Goal: Download file/media

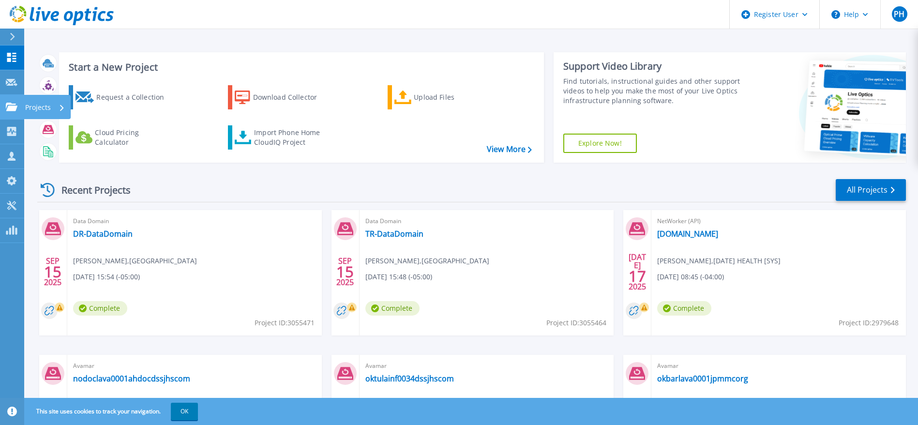
click at [22, 100] on link "Projects Projects" at bounding box center [12, 107] width 24 height 25
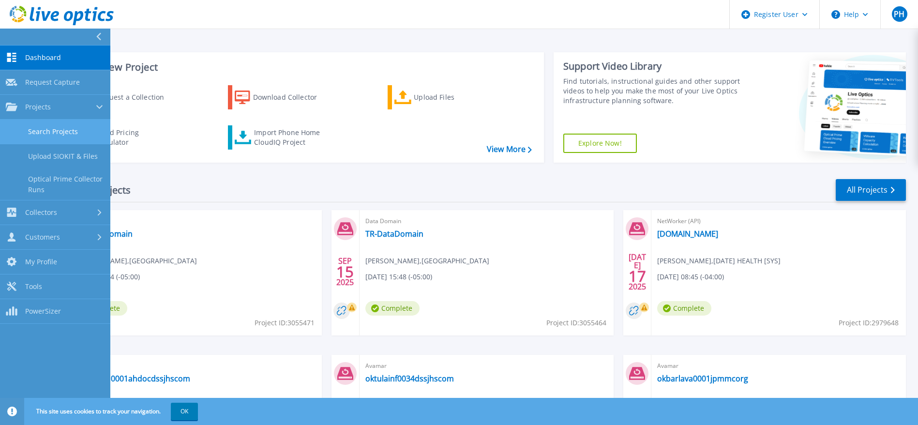
click at [94, 134] on link "Search Projects" at bounding box center [55, 131] width 110 height 25
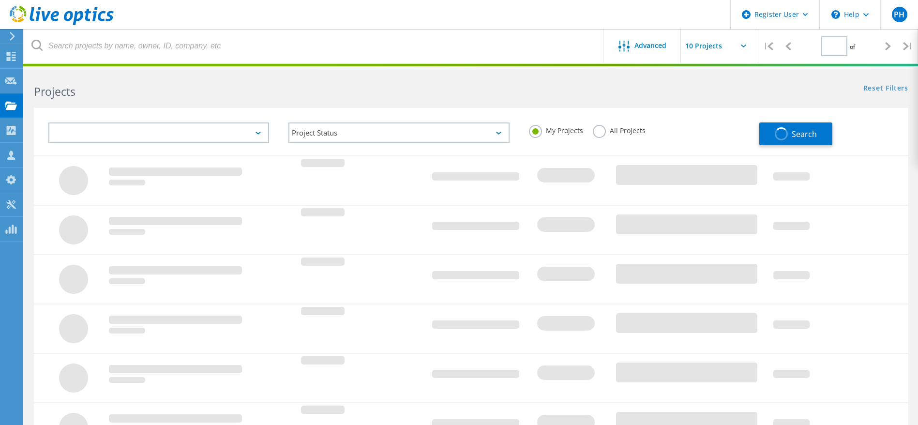
type input "1"
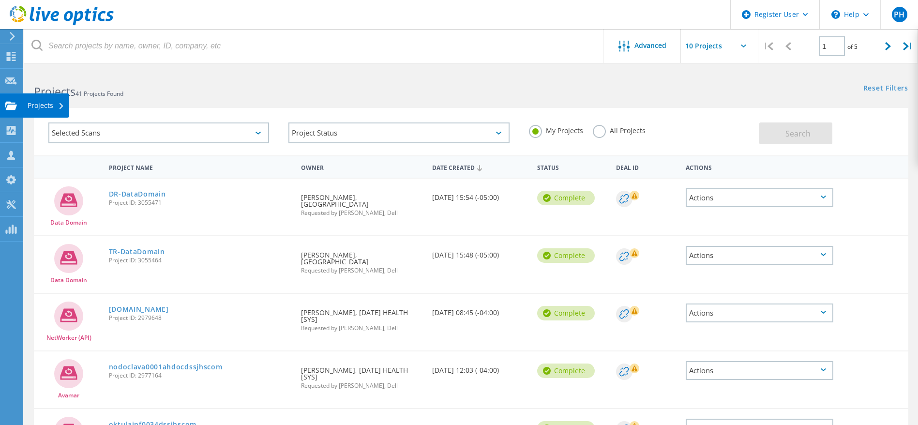
click at [26, 99] on div "Projects" at bounding box center [46, 105] width 46 height 24
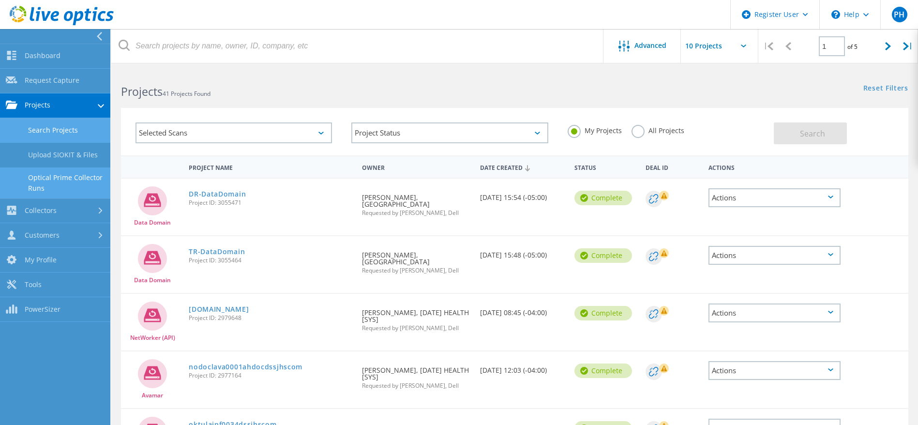
click at [83, 183] on link "Optical Prime Collector Runs" at bounding box center [55, 182] width 110 height 31
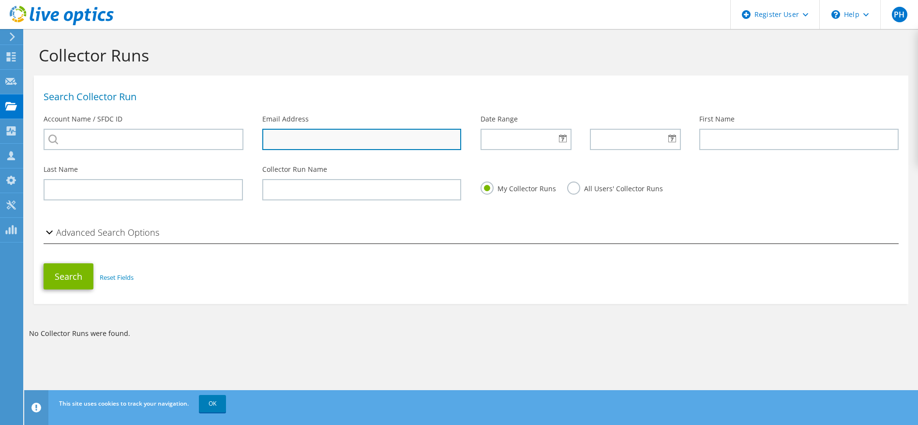
click at [373, 134] on input "text" at bounding box center [361, 139] width 199 height 21
paste input "lawrence.crabb@uttyler.edu"
type input "lawrence.crabb@uttyler.edu"
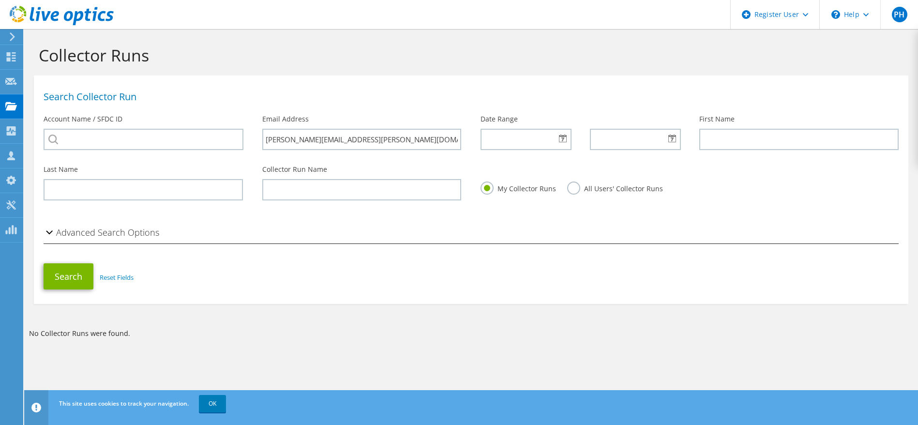
click at [582, 182] on label "All Users' Collector Runs" at bounding box center [615, 187] width 96 height 12
click at [0, 0] on input "All Users' Collector Runs" at bounding box center [0, 0] width 0 height 0
click at [104, 229] on h2 "Advanced Search Options" at bounding box center [102, 232] width 116 height 19
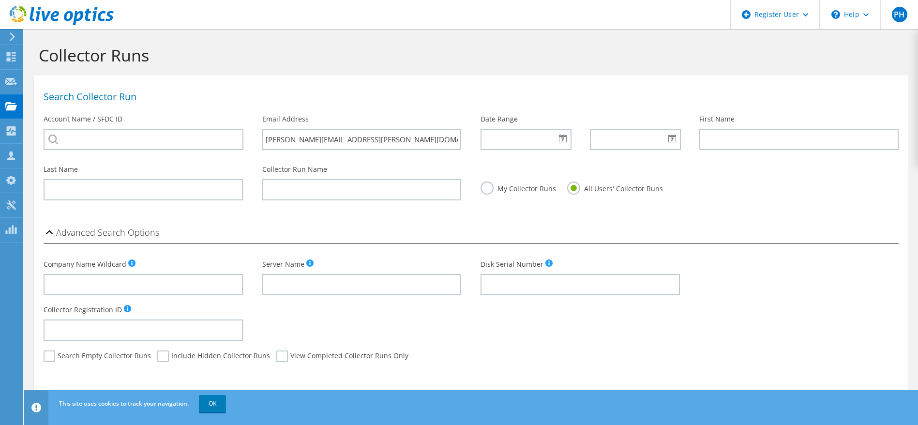
click at [104, 229] on h2 "Advanced Search Options" at bounding box center [102, 232] width 116 height 19
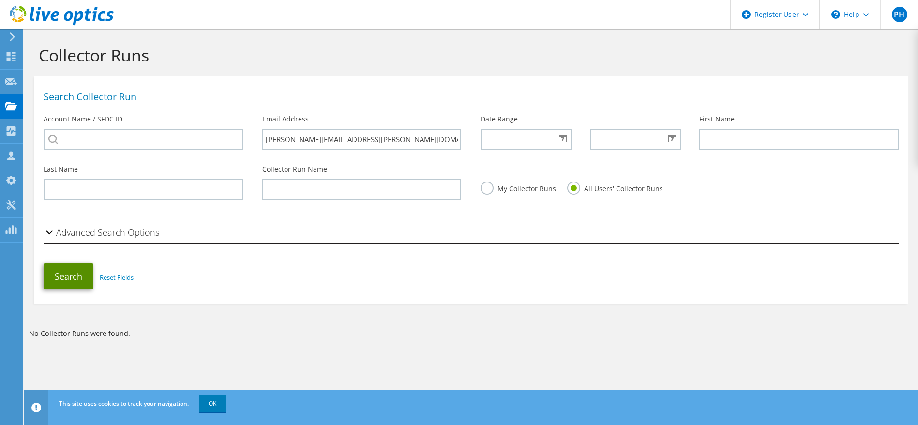
click at [69, 284] on button "Search" at bounding box center [69, 276] width 50 height 26
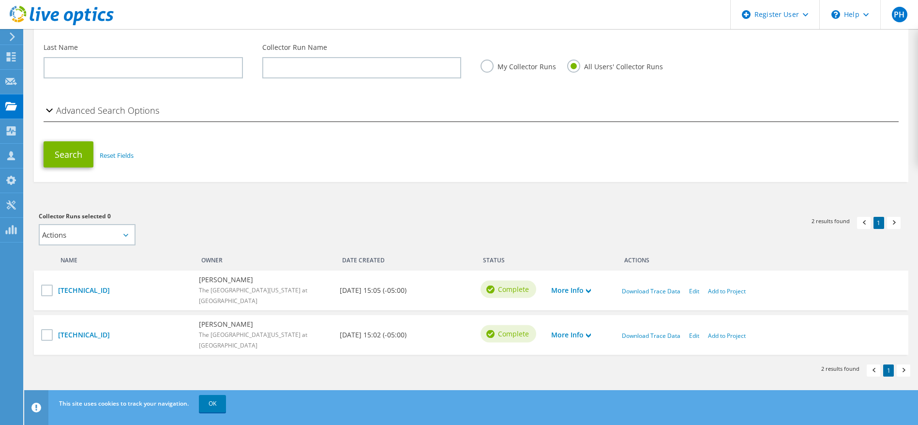
scroll to position [125, 0]
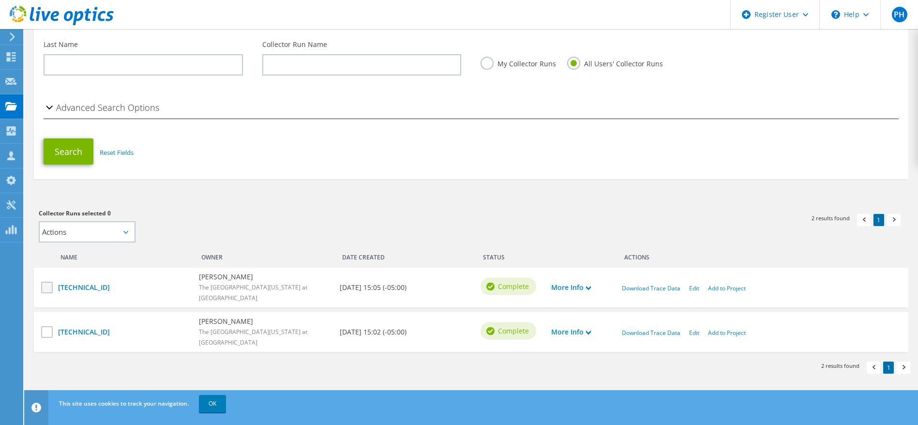
click at [48, 284] on label at bounding box center [48, 288] width 14 height 12
click at [0, 0] on input "checkbox" at bounding box center [0, 0] width 0 height 0
click at [50, 330] on label at bounding box center [48, 332] width 14 height 12
click at [0, 0] on input "checkbox" at bounding box center [0, 0] width 0 height 0
click at [732, 287] on link "Add to Project" at bounding box center [727, 288] width 38 height 8
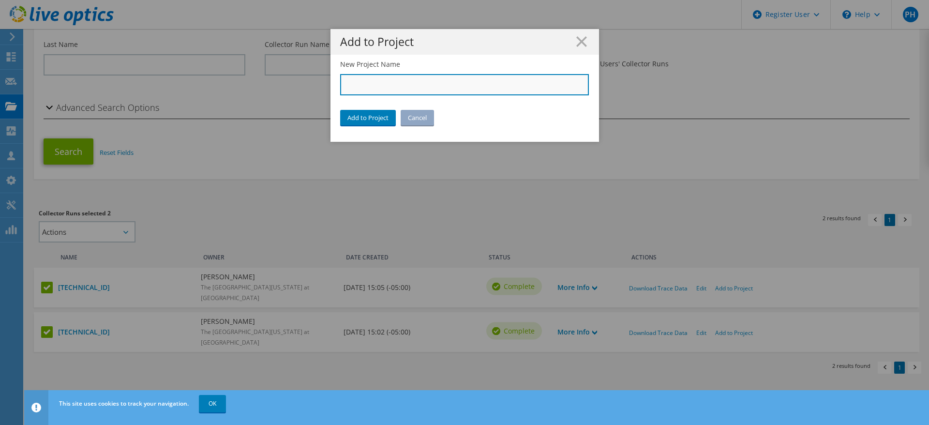
click at [423, 88] on input "New Project Name" at bounding box center [464, 84] width 249 height 21
type input "The University of Texas at Tyler"
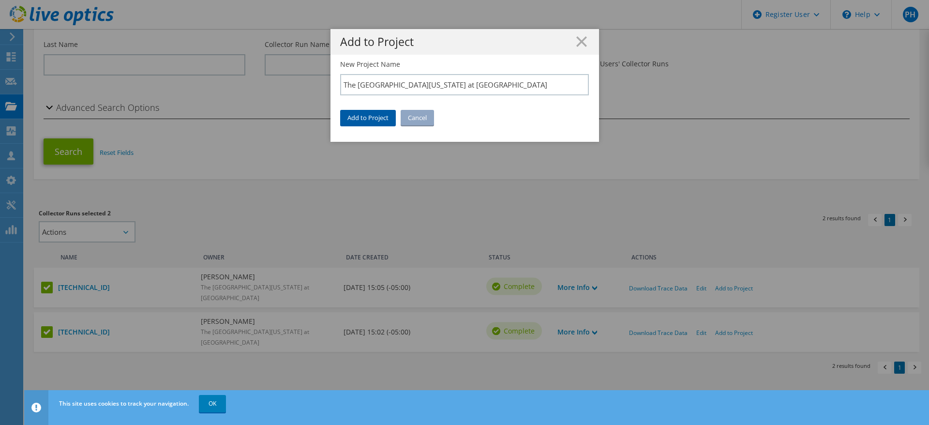
click at [374, 111] on link "Add to Project" at bounding box center [368, 117] width 56 height 15
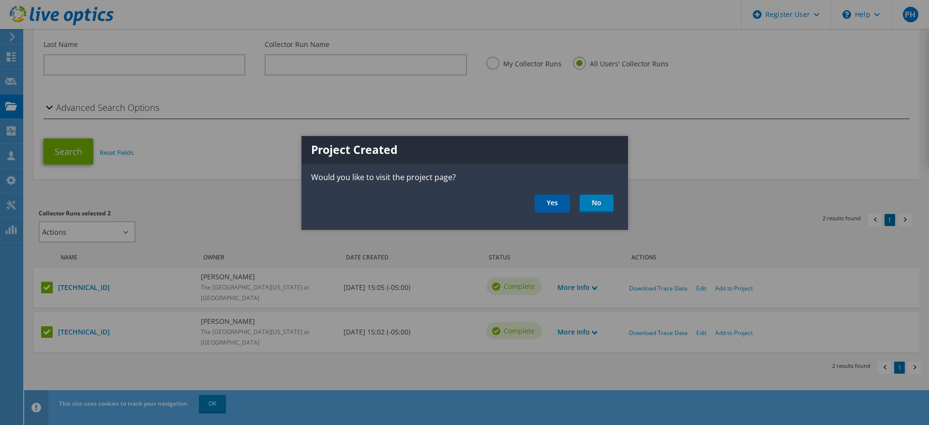
click at [563, 200] on link "Yes" at bounding box center [552, 203] width 35 height 18
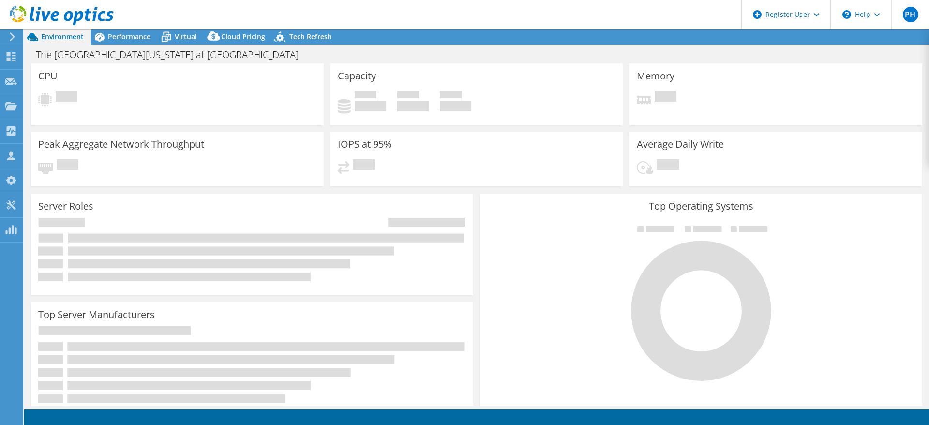
select select "USD"
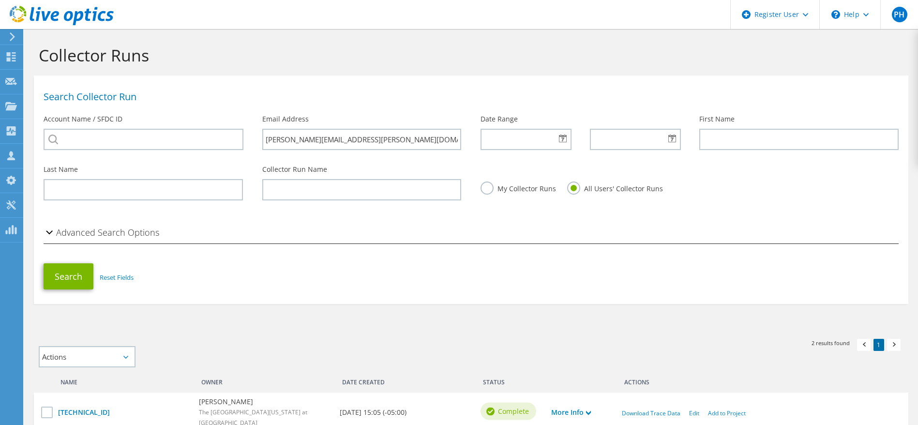
scroll to position [125, 0]
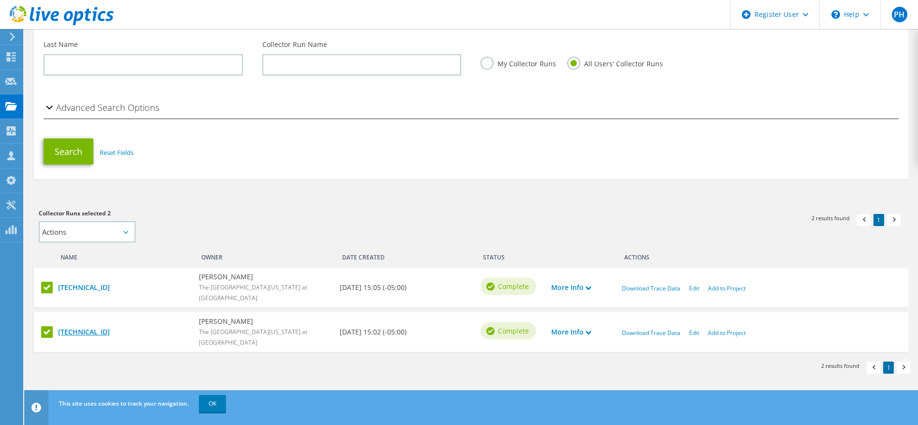
click at [88, 329] on link "[TECHNICAL_ID]" at bounding box center [123, 332] width 131 height 11
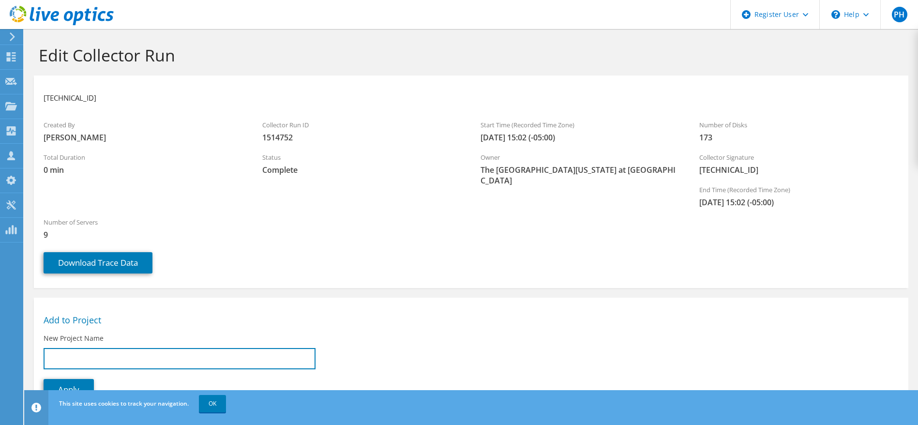
click at [88, 348] on input "New Project Name" at bounding box center [180, 358] width 272 height 21
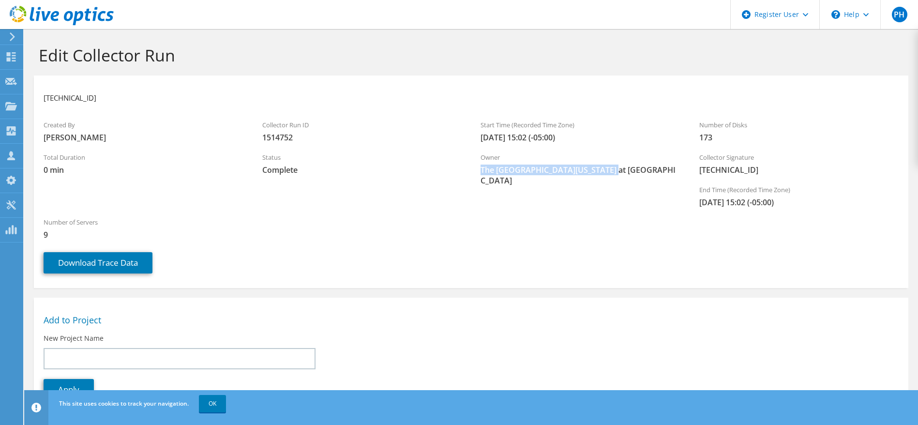
drag, startPoint x: 624, startPoint y: 172, endPoint x: 478, endPoint y: 179, distance: 145.8
click at [478, 179] on div "Owner The University of Texas at Tyler" at bounding box center [580, 169] width 219 height 43
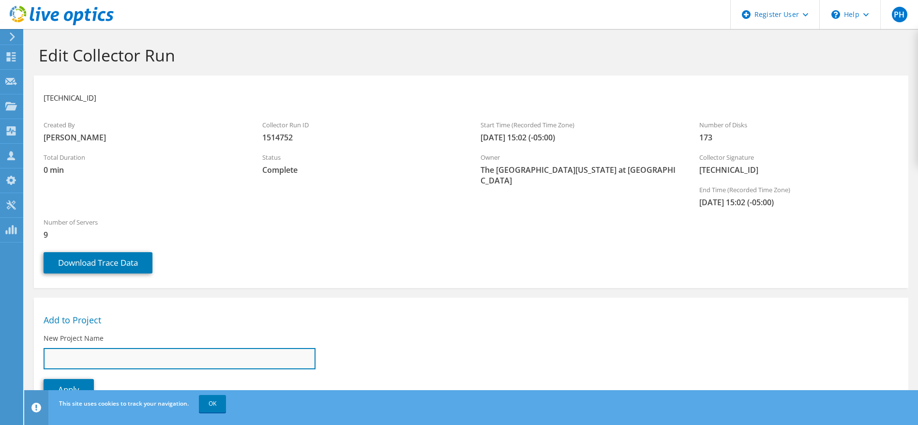
click at [194, 348] on input "New Project Name" at bounding box center [180, 358] width 272 height 21
paste input "lawrence.crabb@uttyler.edu"
type input "lawrence.crabb@uttyler.edu"
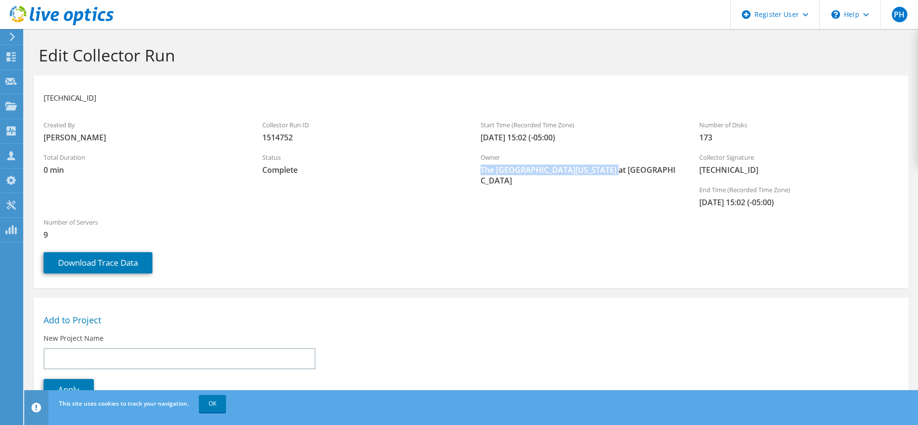
drag, startPoint x: 615, startPoint y: 179, endPoint x: 473, endPoint y: 171, distance: 142.0
click at [473, 171] on div "Owner The University of Texas at Tyler" at bounding box center [580, 169] width 219 height 43
copy span "The [GEOGRAPHIC_DATA][US_STATE] at [GEOGRAPHIC_DATA]"
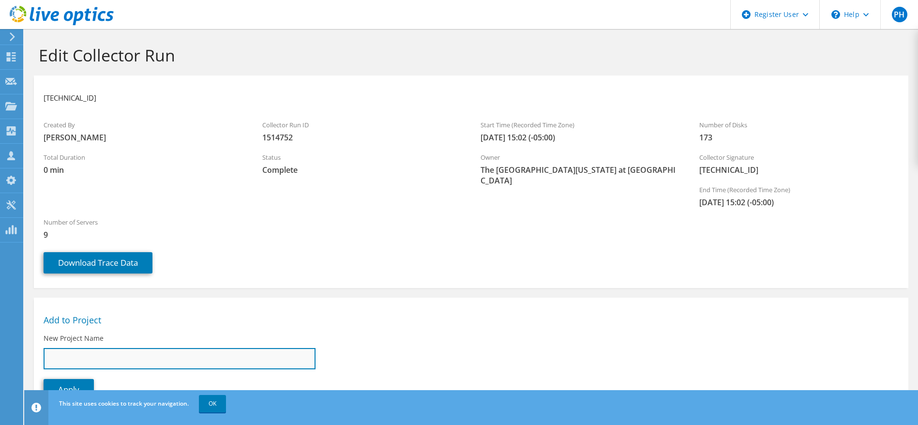
click at [234, 348] on input "New Project Name" at bounding box center [180, 358] width 272 height 21
paste input "The [GEOGRAPHIC_DATA][US_STATE] at [GEOGRAPHIC_DATA]"
type input "The [GEOGRAPHIC_DATA][US_STATE] at [GEOGRAPHIC_DATA]"
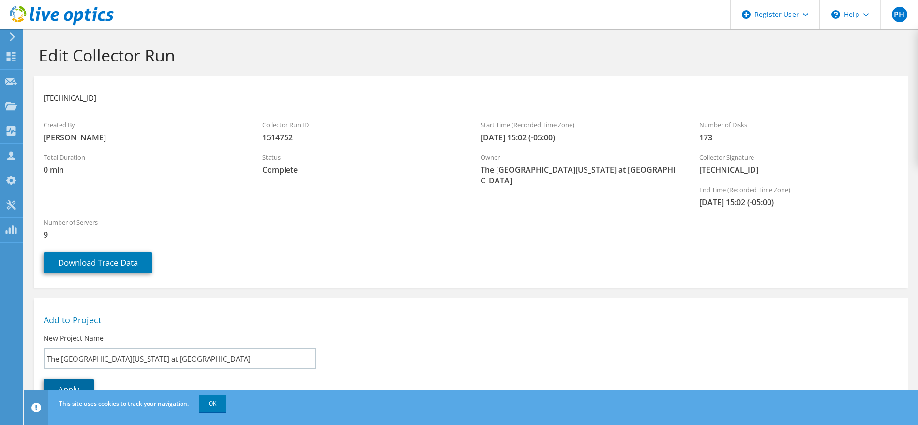
click at [80, 379] on link "Apply" at bounding box center [69, 389] width 50 height 21
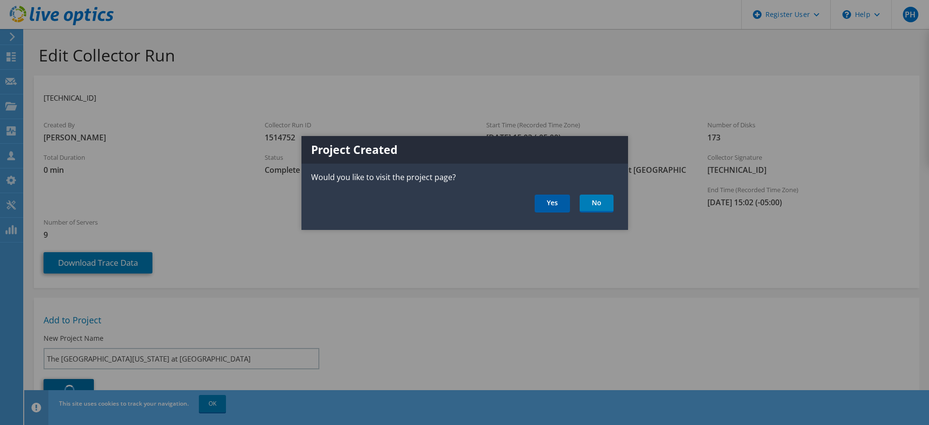
click at [554, 203] on link "Yes" at bounding box center [552, 203] width 35 height 18
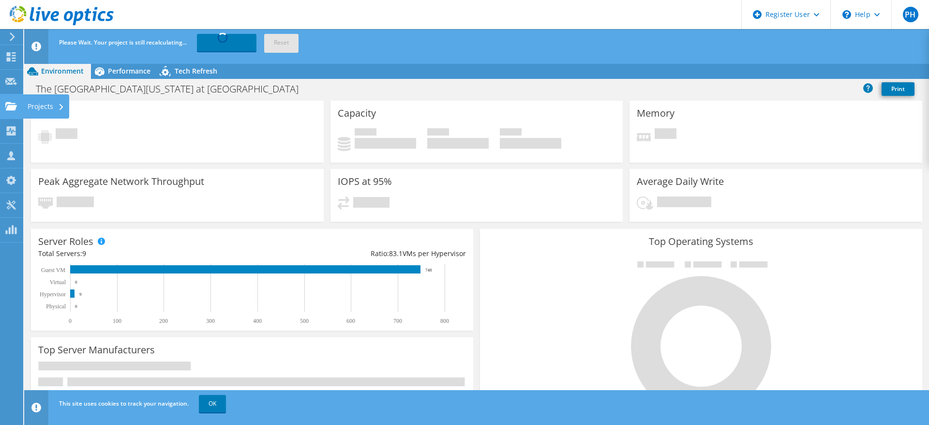
click at [9, 111] on div at bounding box center [11, 107] width 12 height 11
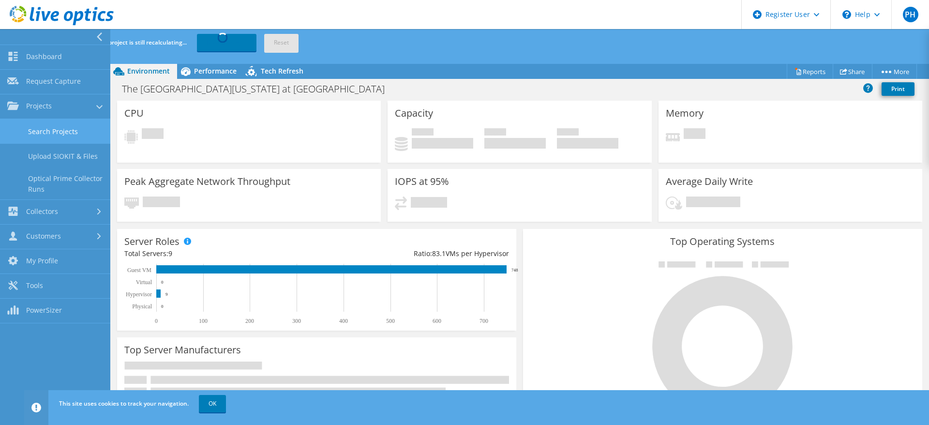
click at [84, 129] on link "Search Projects" at bounding box center [55, 131] width 110 height 25
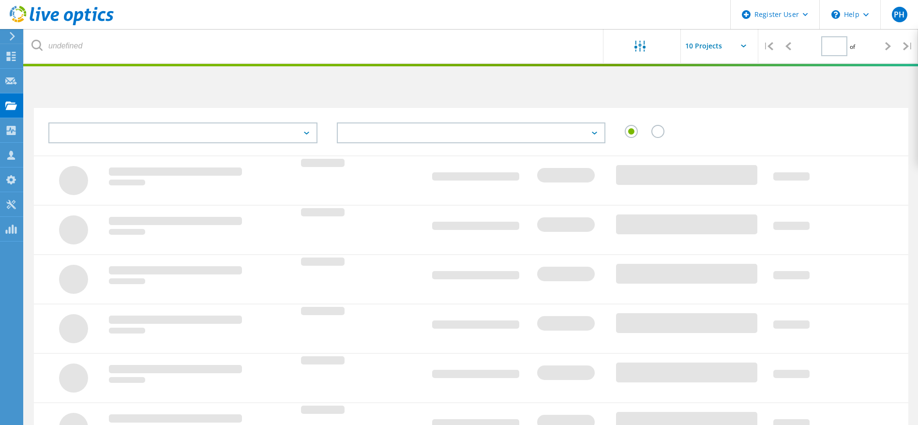
type input "1"
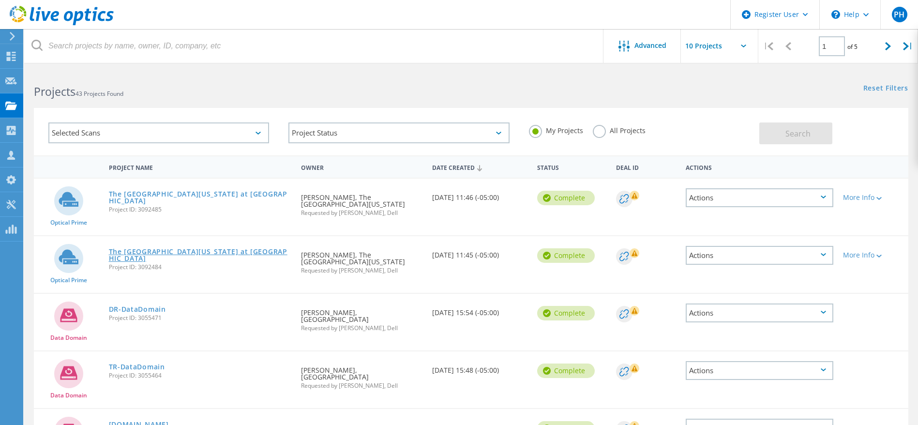
click at [204, 251] on link "The [GEOGRAPHIC_DATA][US_STATE] at [GEOGRAPHIC_DATA]" at bounding box center [200, 255] width 183 height 14
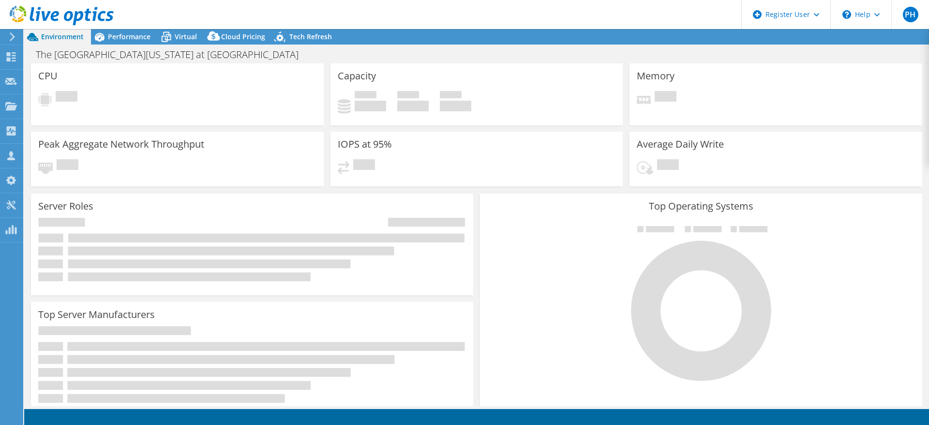
select select "USD"
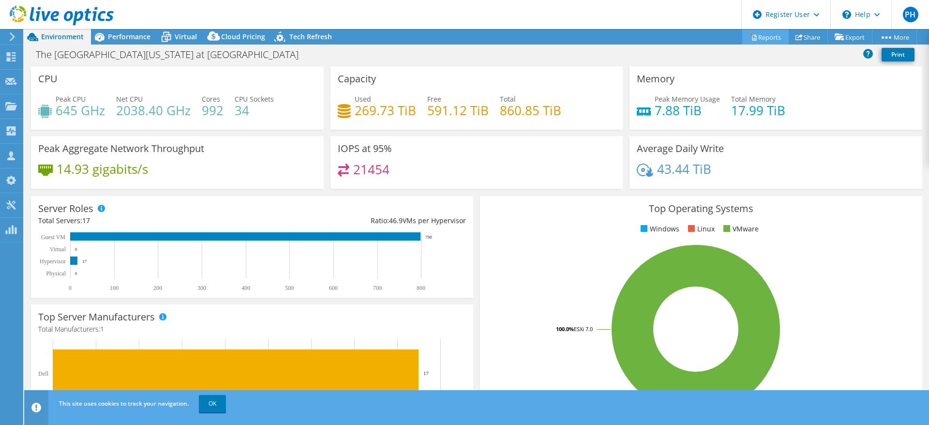
click at [760, 38] on link "Reports" at bounding box center [765, 37] width 46 height 15
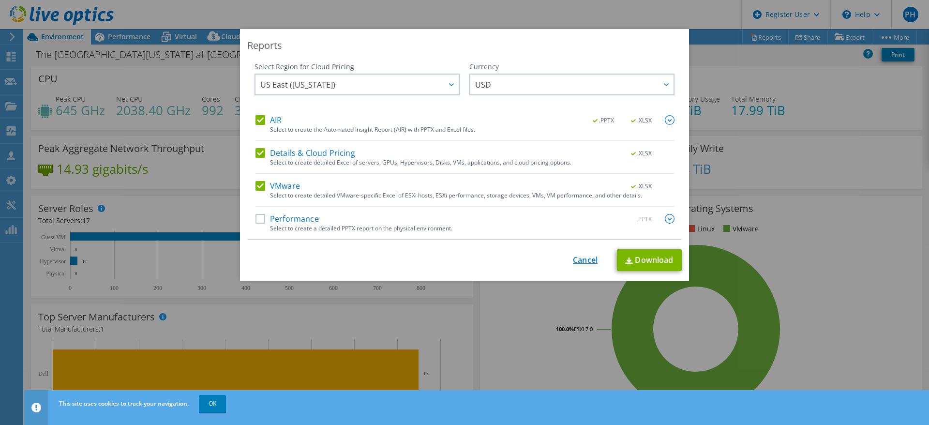
click at [588, 255] on link "Cancel" at bounding box center [585, 259] width 25 height 9
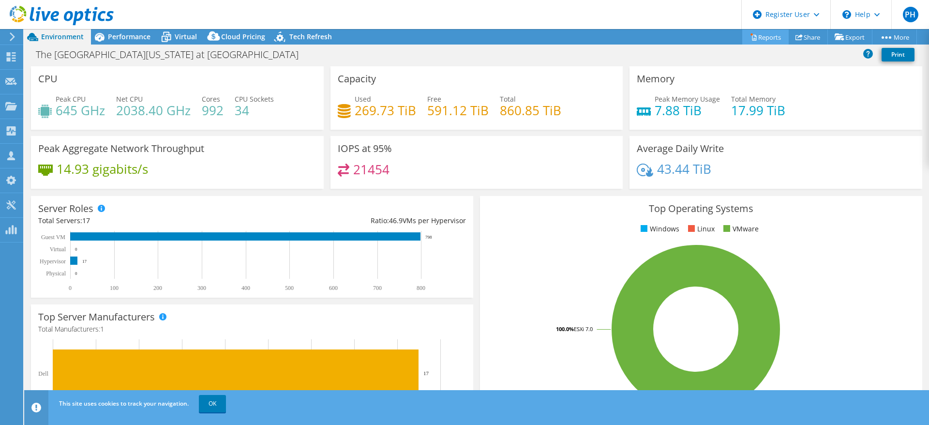
click at [763, 32] on link "Reports" at bounding box center [765, 37] width 46 height 15
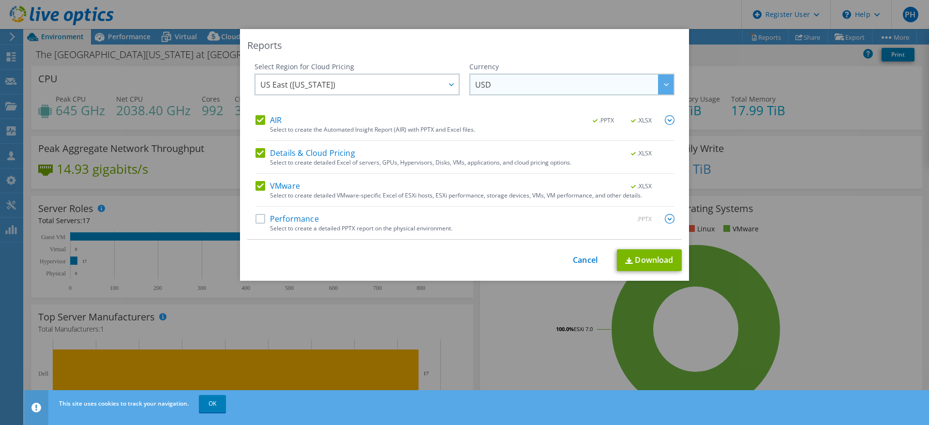
click at [533, 77] on span "USD" at bounding box center [574, 85] width 198 height 20
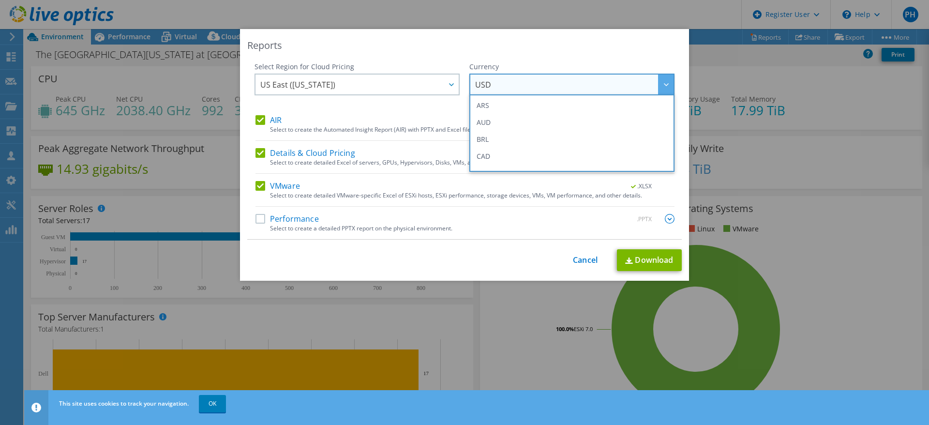
click at [533, 77] on span "USD" at bounding box center [574, 85] width 198 height 20
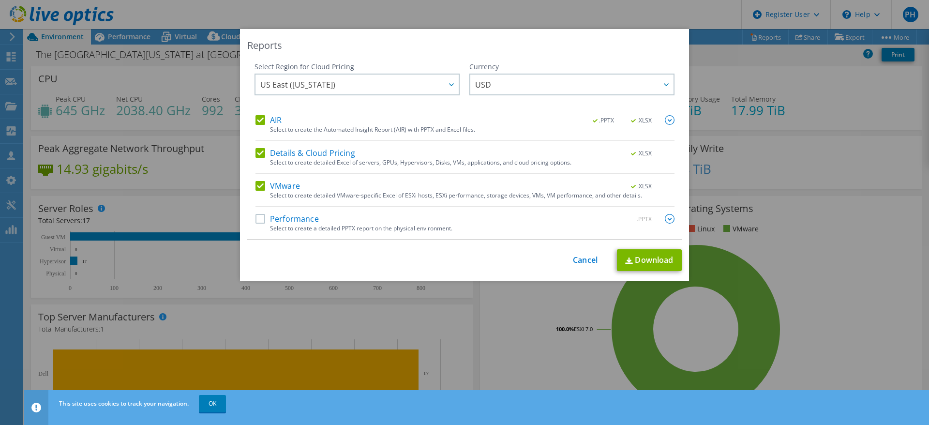
click at [259, 153] on label "Details & Cloud Pricing" at bounding box center [305, 153] width 100 height 10
click at [0, 0] on input "Details & Cloud Pricing" at bounding box center [0, 0] width 0 height 0
click at [258, 219] on label "Performance" at bounding box center [286, 219] width 63 height 10
click at [0, 0] on input "Performance" at bounding box center [0, 0] width 0 height 0
click at [670, 219] on div "Select Region for Cloud Pricing Asia Pacific (Hong Kong) Asia Pacific (Mumbai) …" at bounding box center [464, 151] width 434 height 178
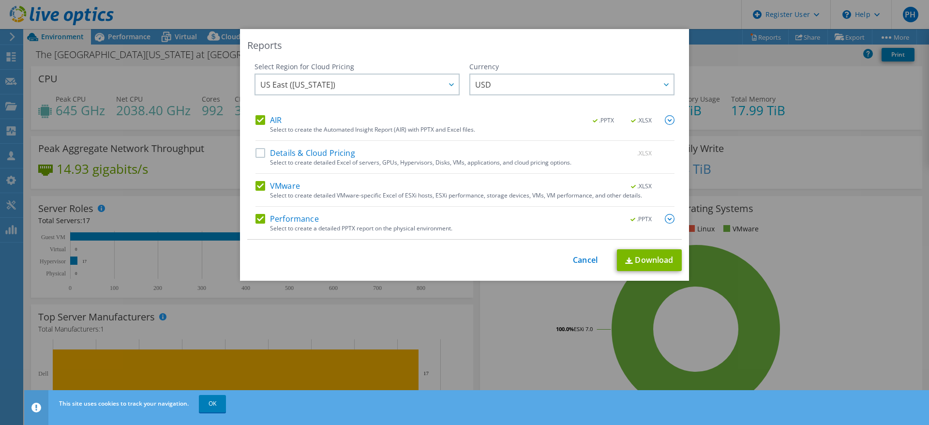
click at [665, 220] on img at bounding box center [670, 219] width 10 height 10
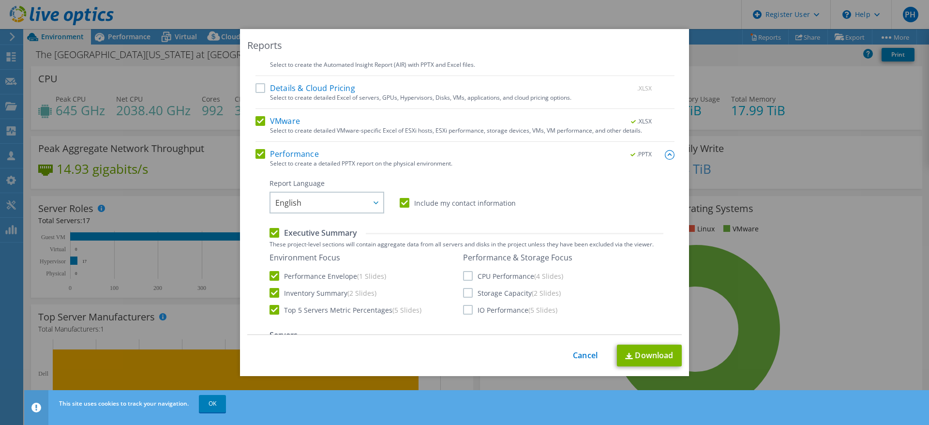
scroll to position [64, 0]
click at [577, 354] on link "Cancel" at bounding box center [585, 355] width 25 height 9
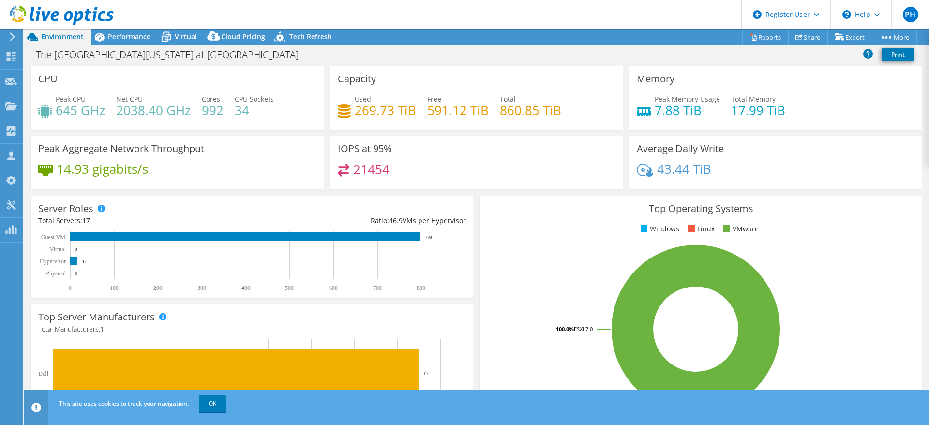
click at [432, 16] on header "PH Dell User Prajwal H Prajwal.H@dell.com Dell My Profile Log Out \n Help Explo…" at bounding box center [464, 14] width 929 height 29
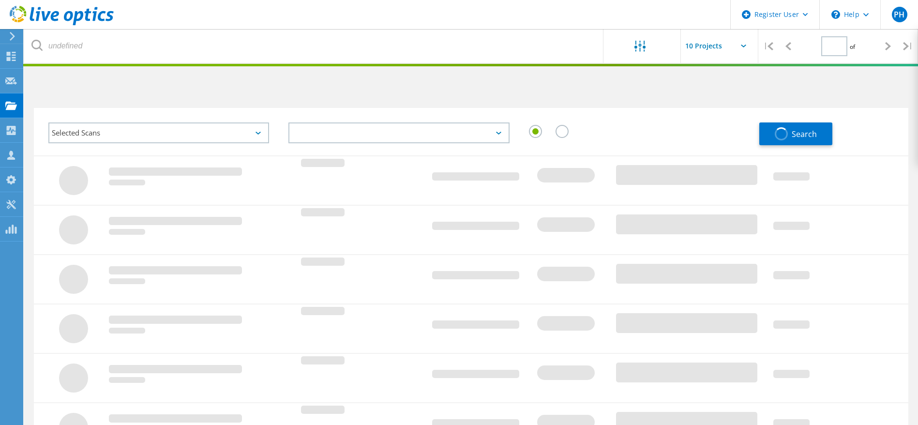
type input "1"
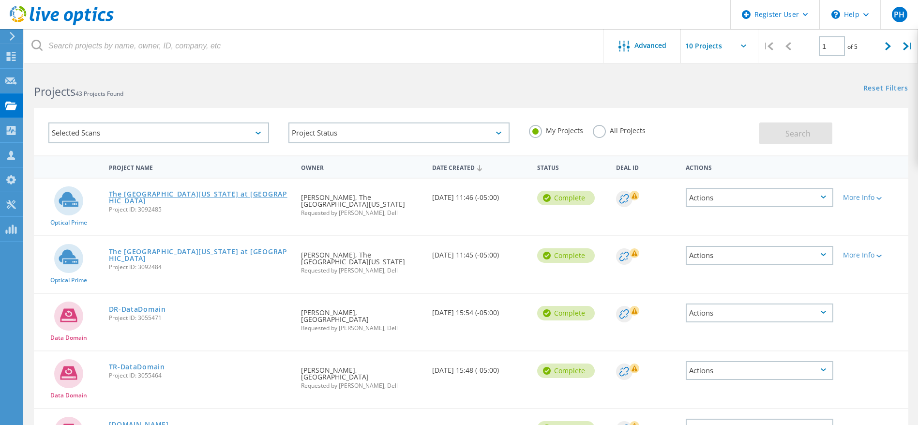
click at [180, 191] on link "The [GEOGRAPHIC_DATA][US_STATE] at [GEOGRAPHIC_DATA]" at bounding box center [200, 198] width 183 height 14
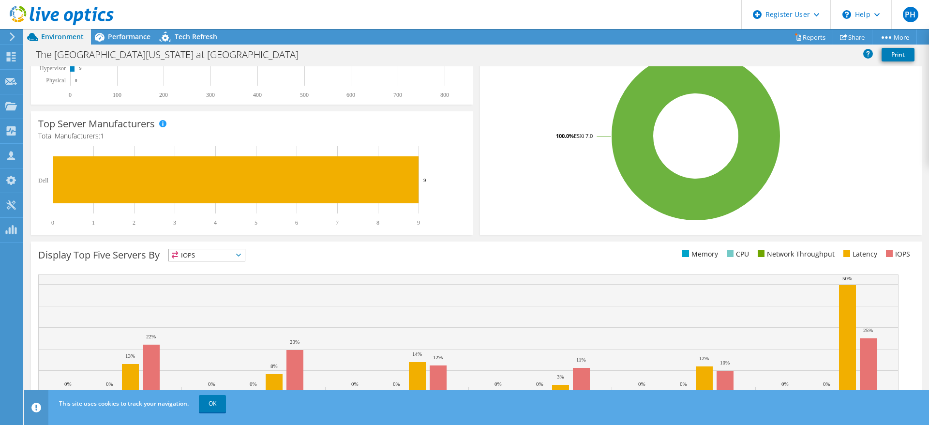
scroll to position [221, 0]
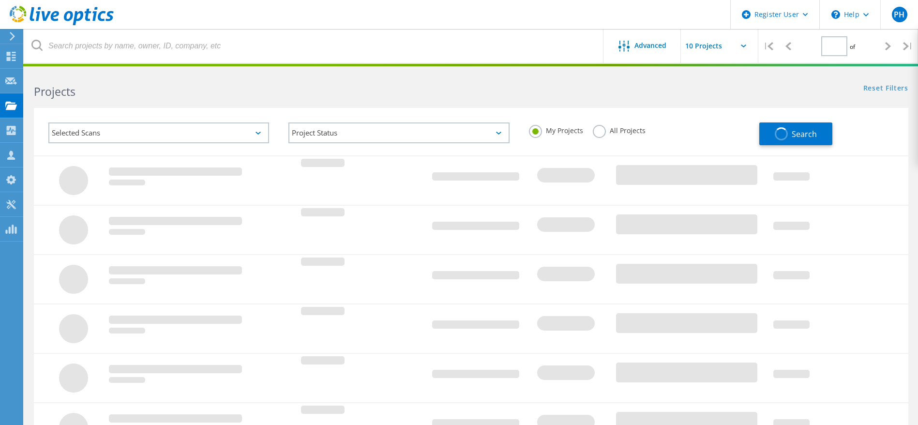
type input "1"
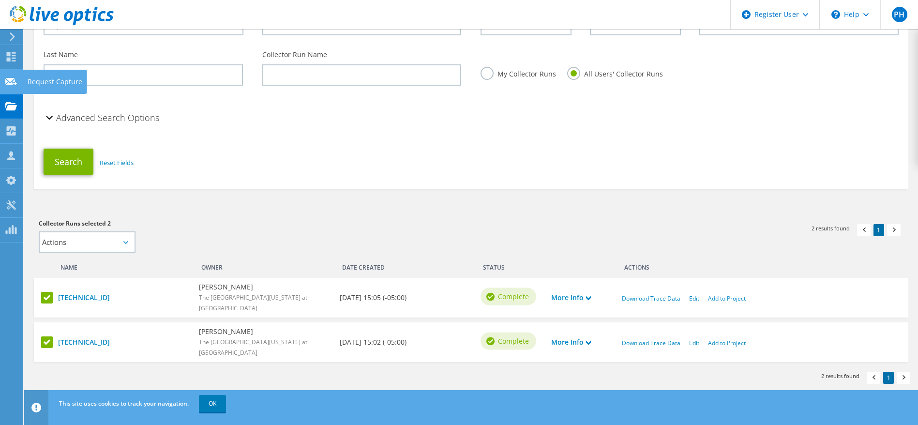
scroll to position [114, 0]
click at [6, 104] on use at bounding box center [11, 106] width 12 height 8
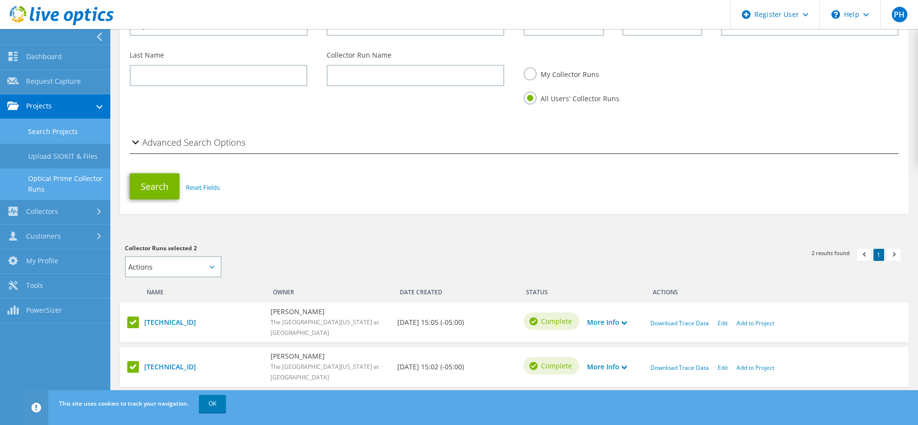
click at [66, 125] on link "Search Projects" at bounding box center [55, 131] width 110 height 25
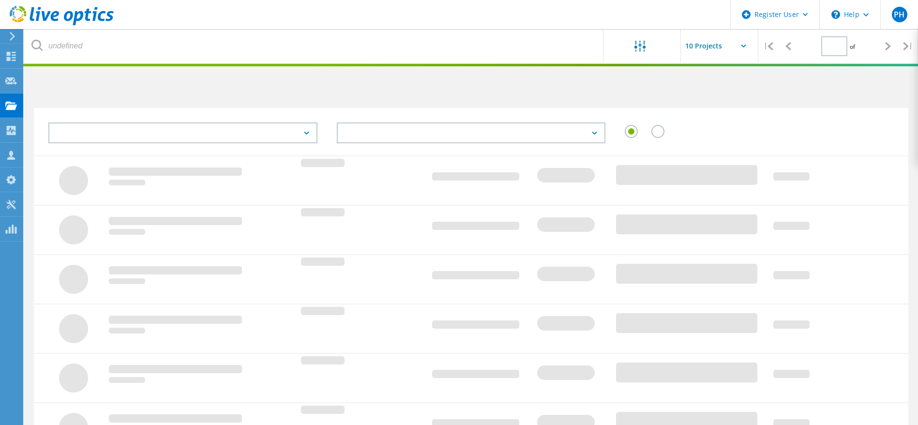
type input "1"
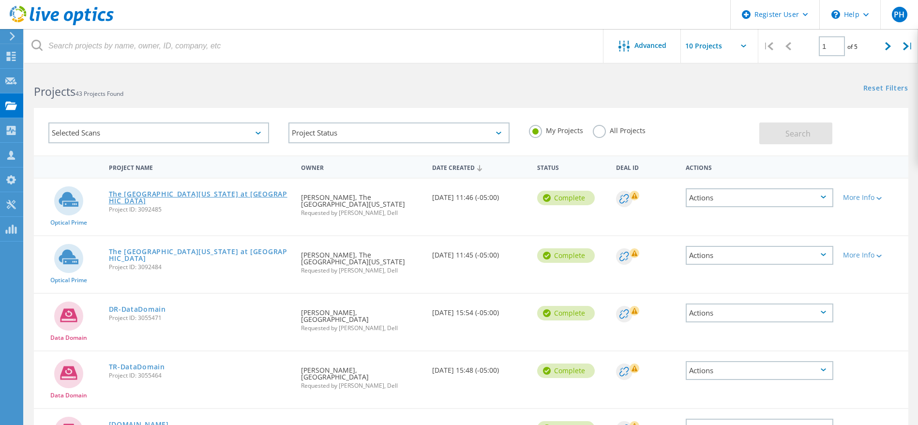
click at [193, 192] on link "The [GEOGRAPHIC_DATA][US_STATE] at [GEOGRAPHIC_DATA]" at bounding box center [200, 198] width 183 height 14
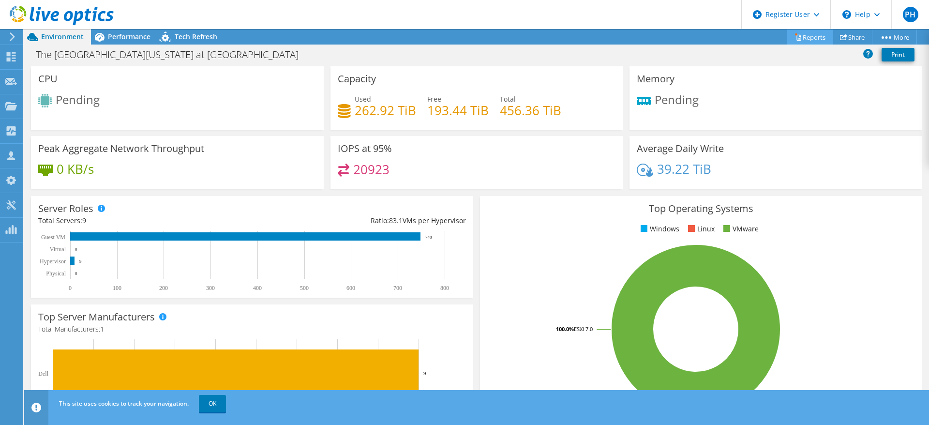
click at [808, 35] on link "Reports" at bounding box center [810, 37] width 46 height 15
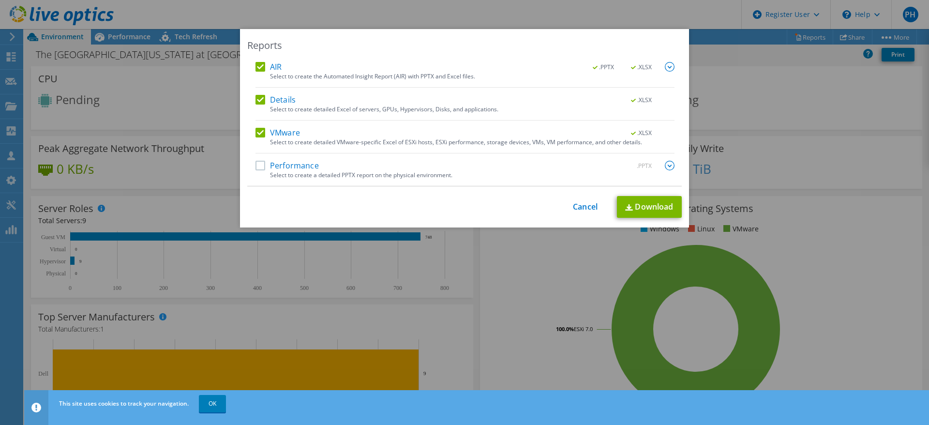
click at [255, 97] on label "Details" at bounding box center [275, 100] width 40 height 10
click at [0, 0] on input "Details" at bounding box center [0, 0] width 0 height 0
click at [255, 68] on label "AIR" at bounding box center [268, 67] width 26 height 10
click at [0, 0] on input "AIR" at bounding box center [0, 0] width 0 height 0
click at [260, 99] on label "Details" at bounding box center [275, 100] width 40 height 10
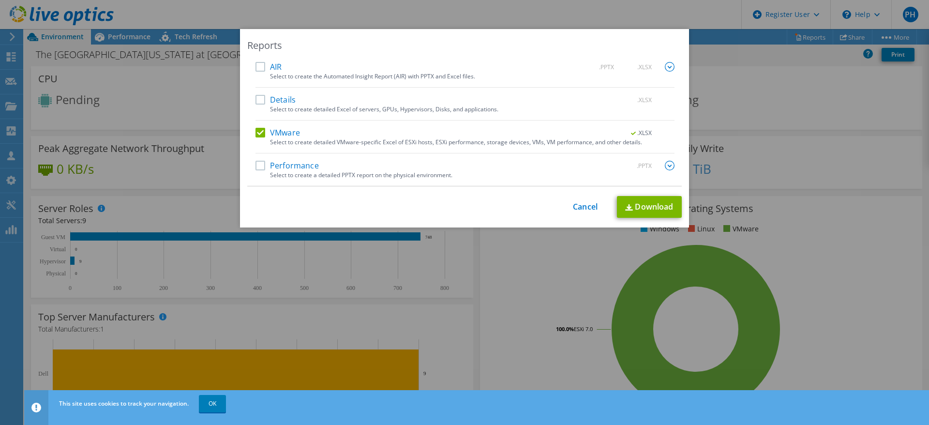
click at [0, 0] on input "Details" at bounding box center [0, 0] width 0 height 0
click at [255, 63] on label "AIR" at bounding box center [268, 67] width 26 height 10
click at [0, 0] on input "AIR" at bounding box center [0, 0] width 0 height 0
click at [255, 165] on label "Performance" at bounding box center [286, 166] width 63 height 10
click at [0, 0] on input "Performance" at bounding box center [0, 0] width 0 height 0
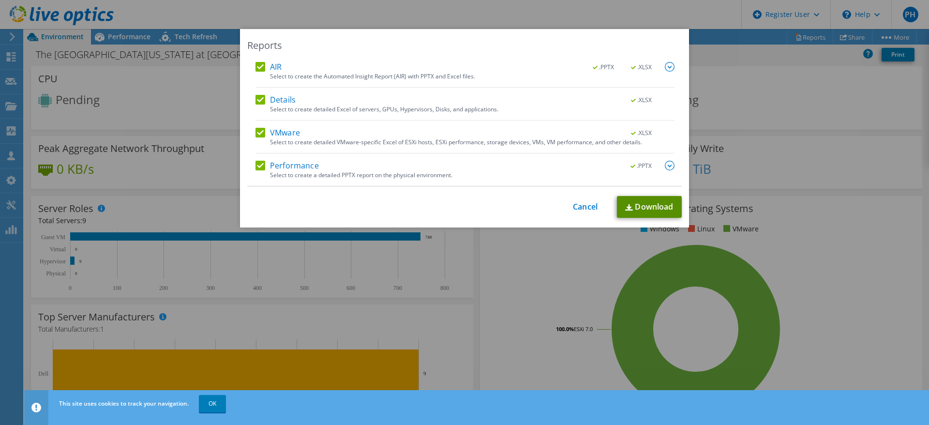
click at [627, 203] on link "Download" at bounding box center [649, 207] width 65 height 22
click at [577, 208] on link "Cancel" at bounding box center [585, 206] width 25 height 9
